Goal: Navigation & Orientation: Understand site structure

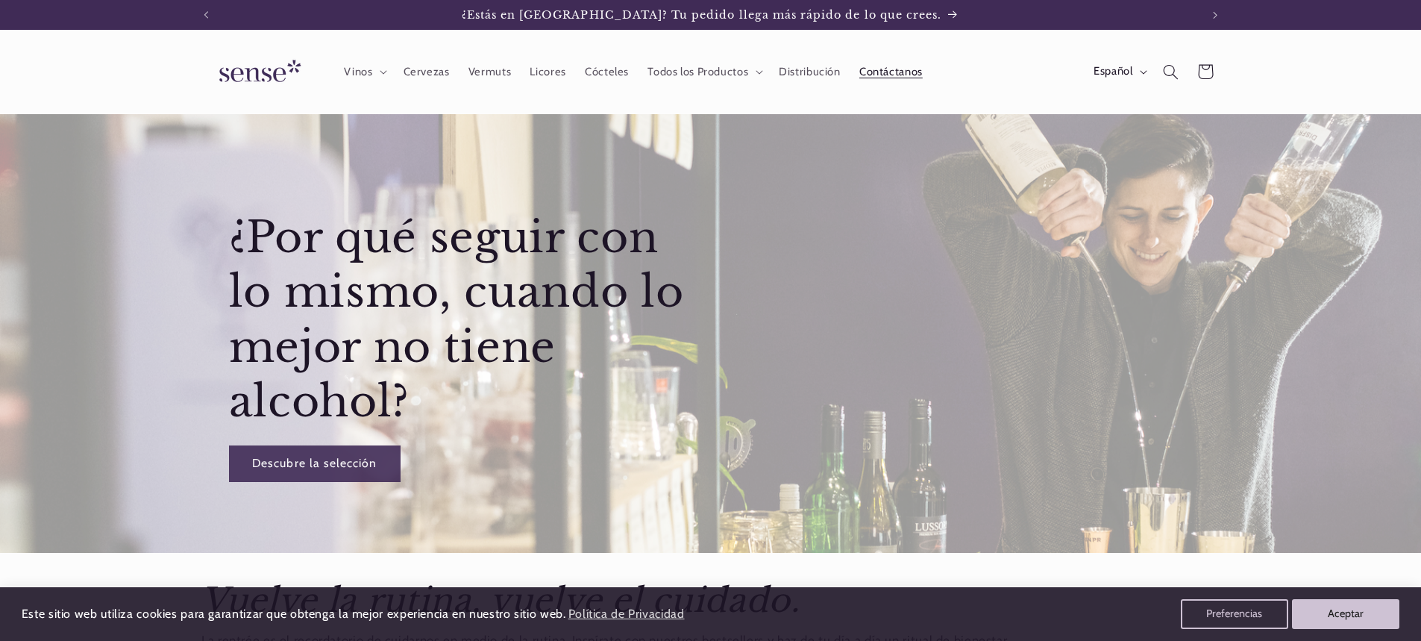
click at [883, 68] on span "Contáctanos" at bounding box center [891, 72] width 63 height 14
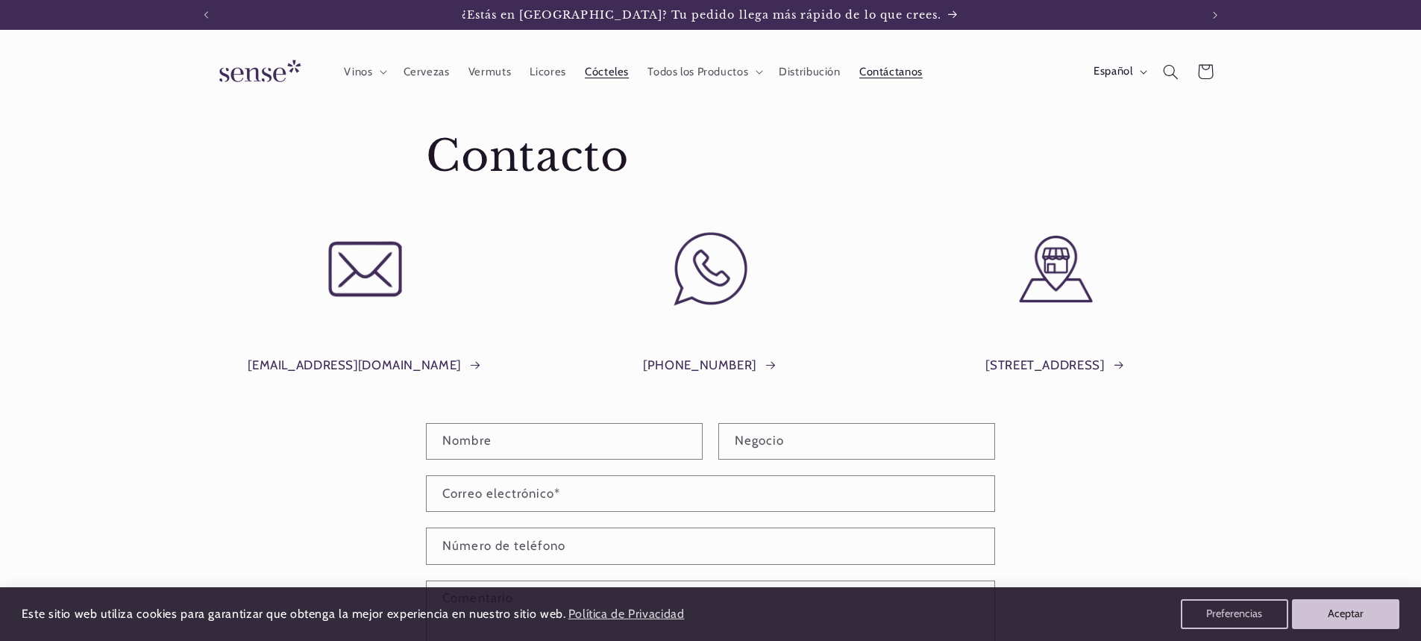
click at [595, 70] on span "Cócteles" at bounding box center [607, 72] width 44 height 14
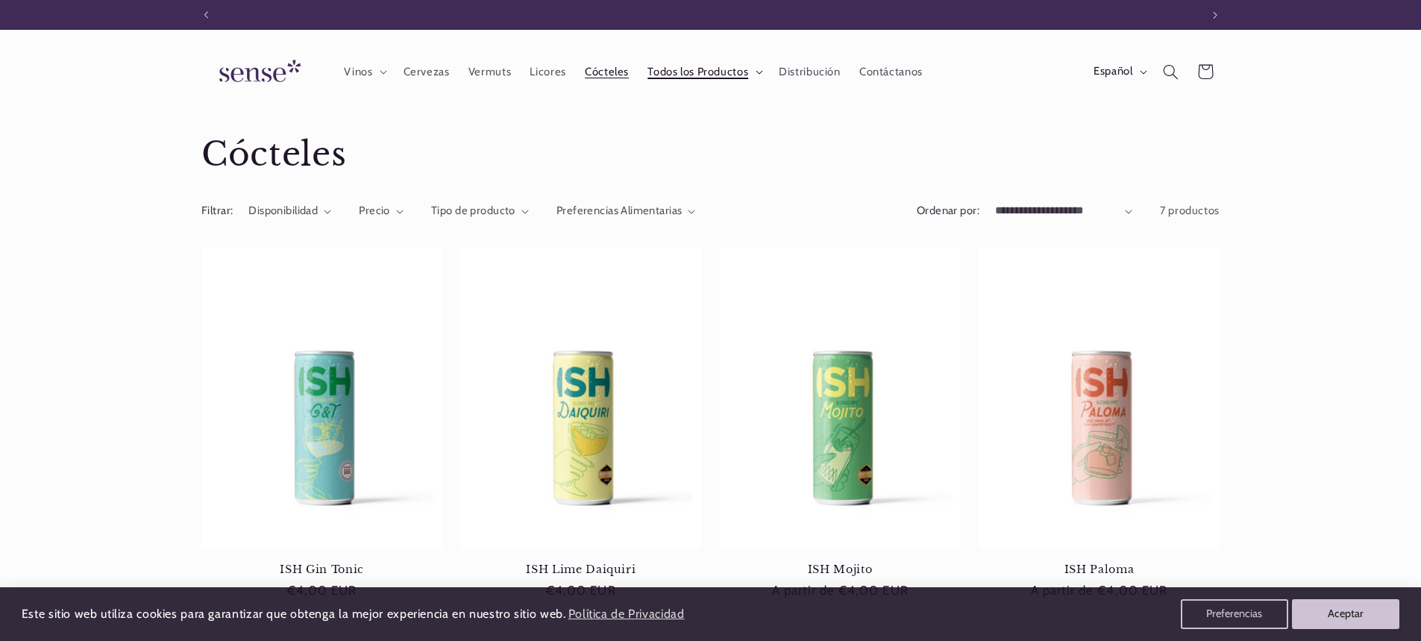
scroll to position [0, 994]
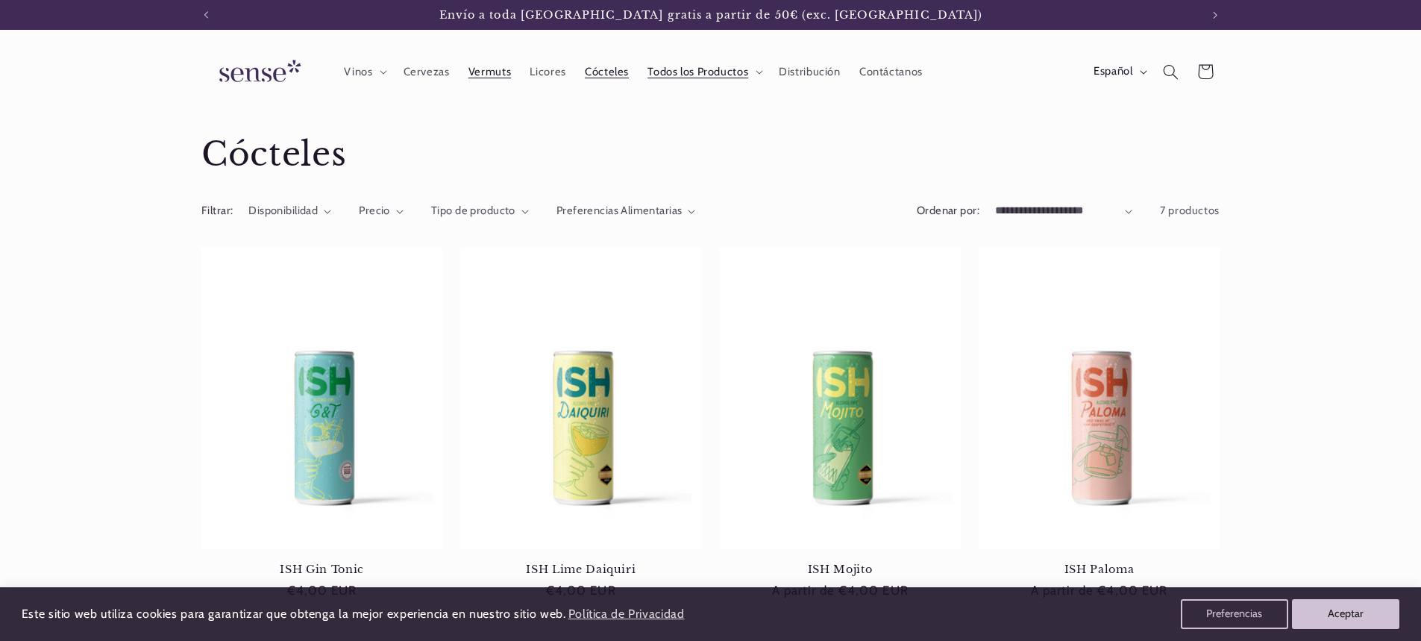
click at [484, 69] on span "Vermuts" at bounding box center [490, 72] width 43 height 14
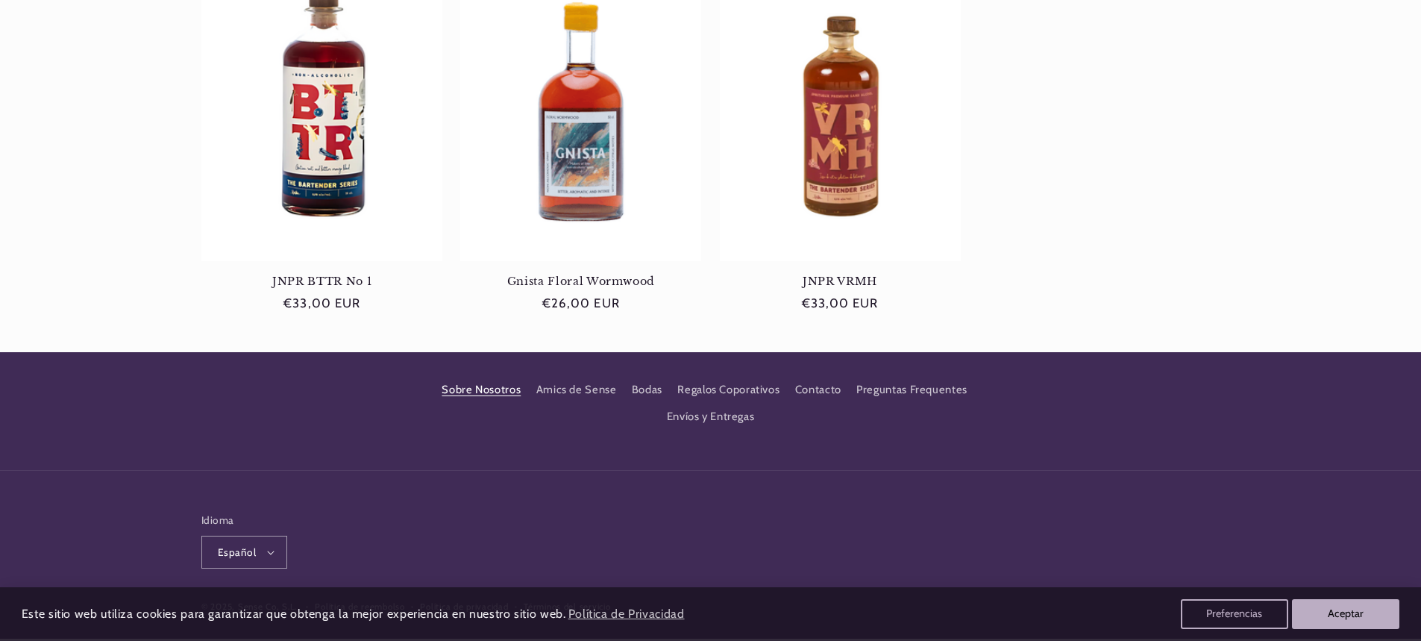
scroll to position [0, 994]
click at [466, 388] on link "Sobre Nosotros" at bounding box center [481, 392] width 79 height 23
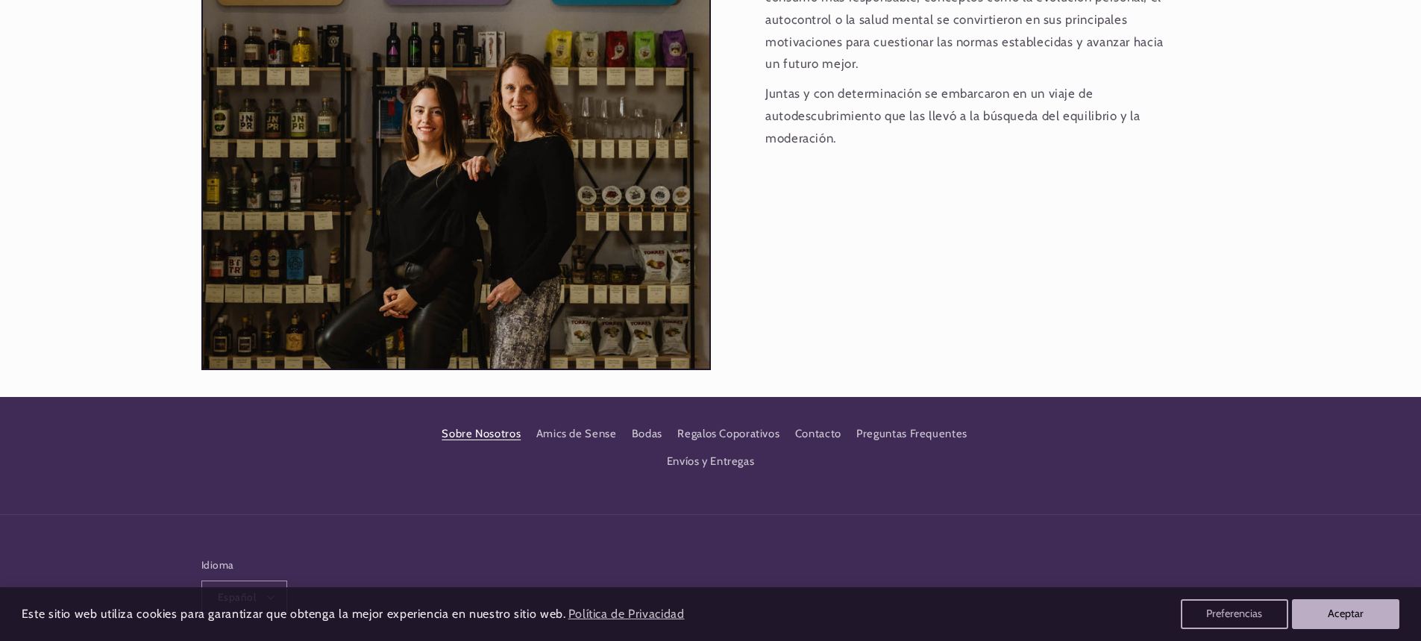
scroll to position [1556, 0]
